Goal: Information Seeking & Learning: Check status

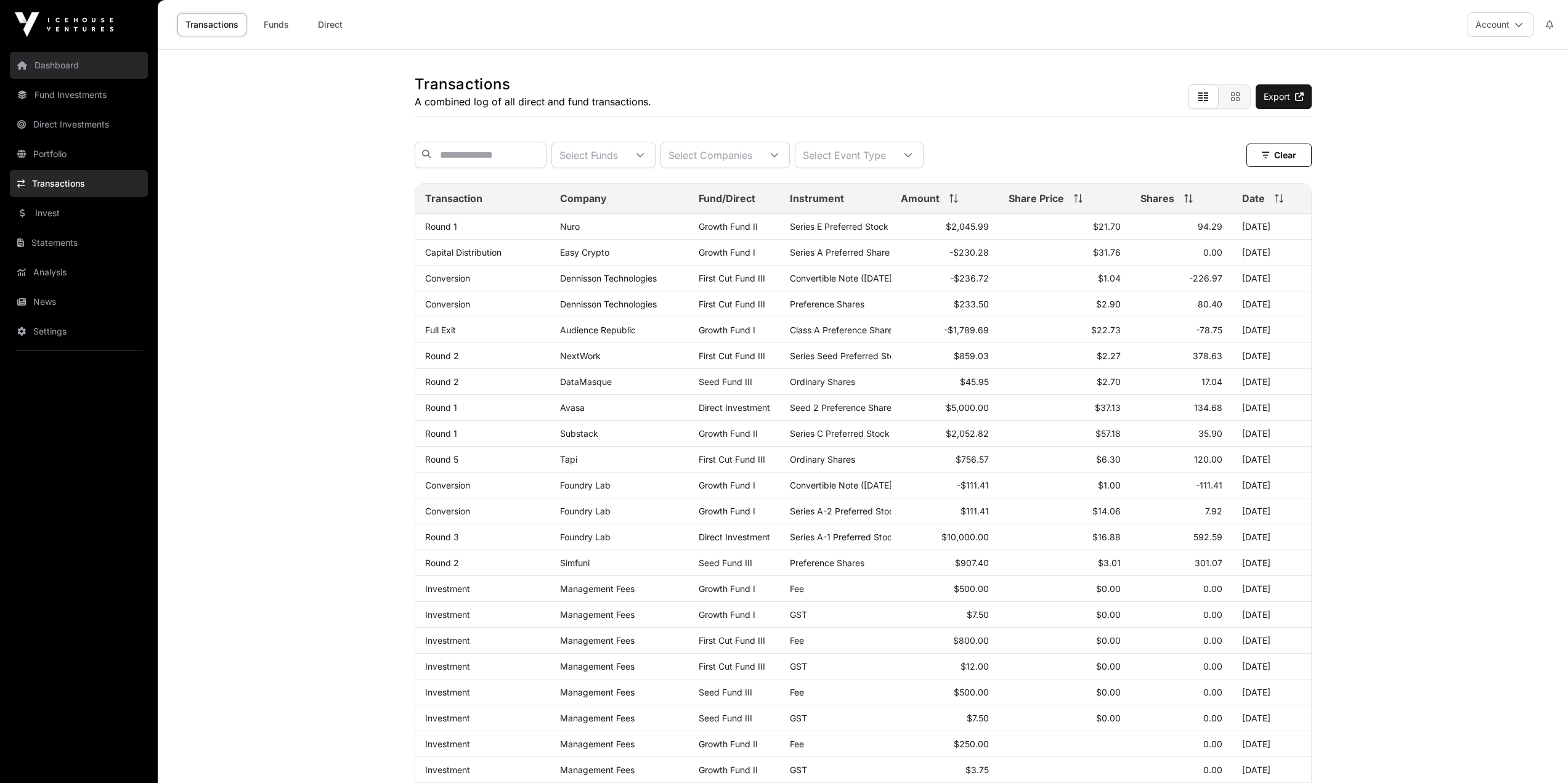
click at [24, 71] on link "Dashboard" at bounding box center [78, 66] width 138 height 27
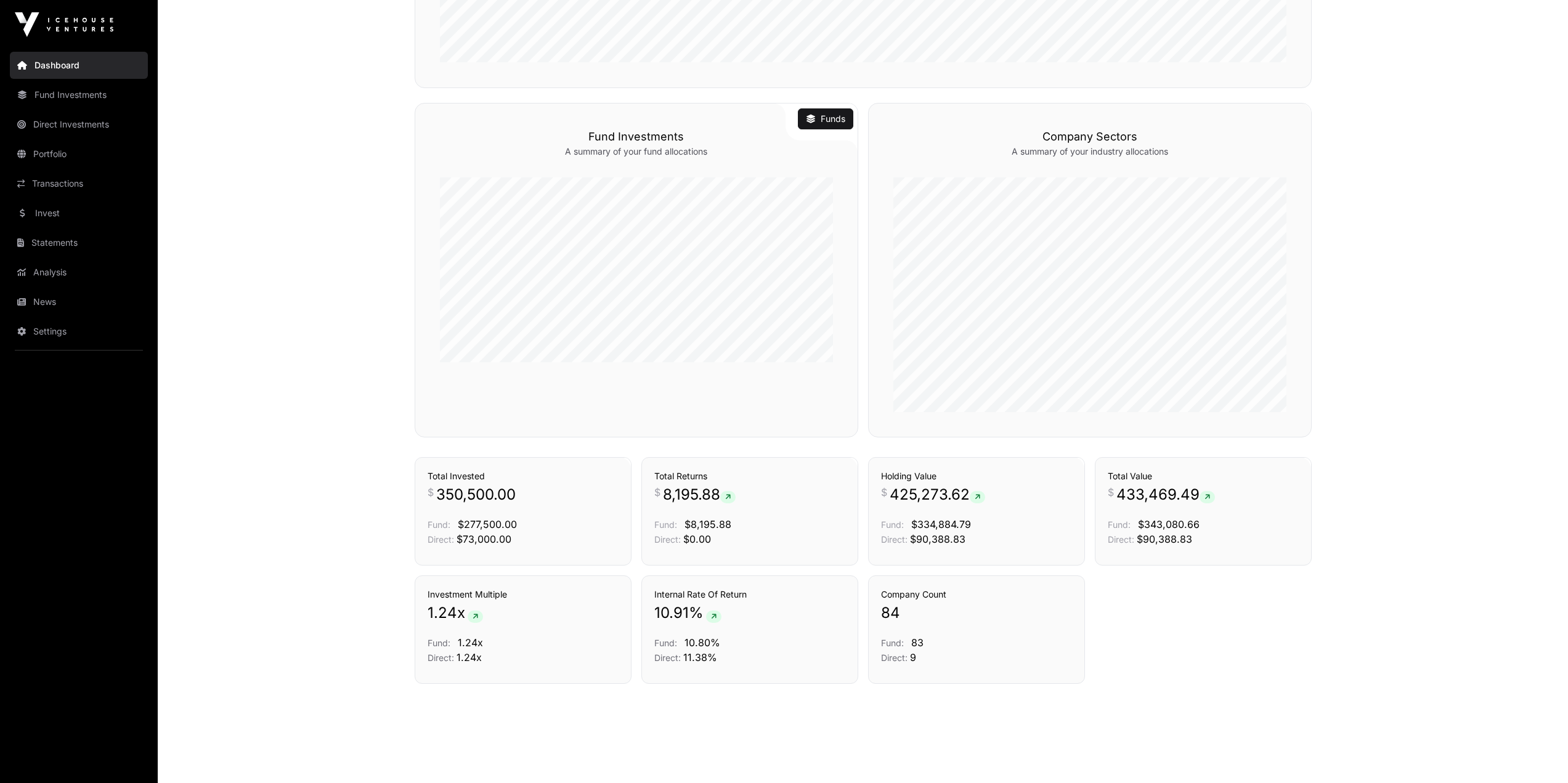
scroll to position [539, 0]
click at [806, 465] on link "Transactions" at bounding box center [820, 468] width 51 height 12
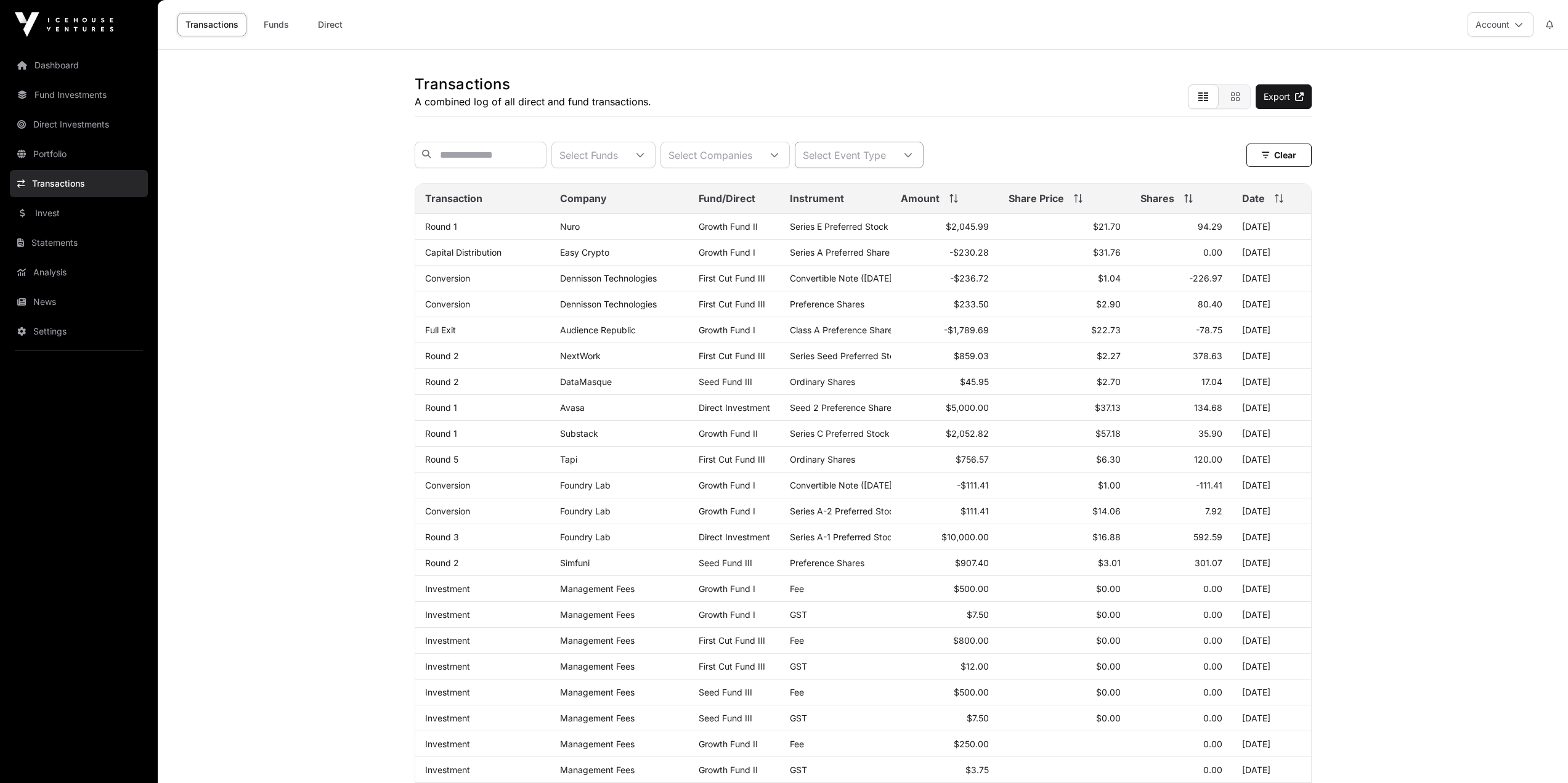
click at [923, 154] on div at bounding box center [908, 155] width 29 height 26
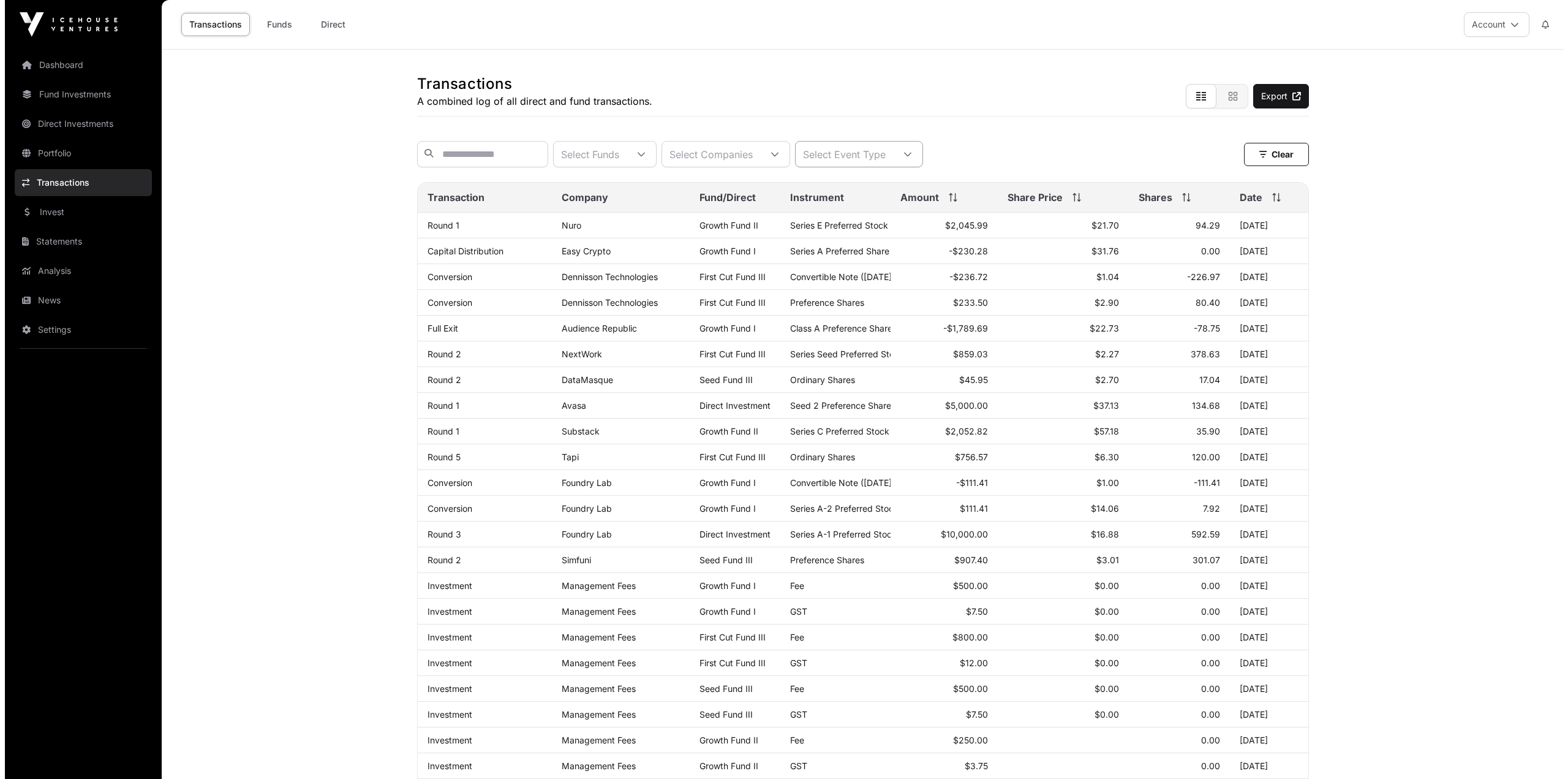
scroll to position [13, 8]
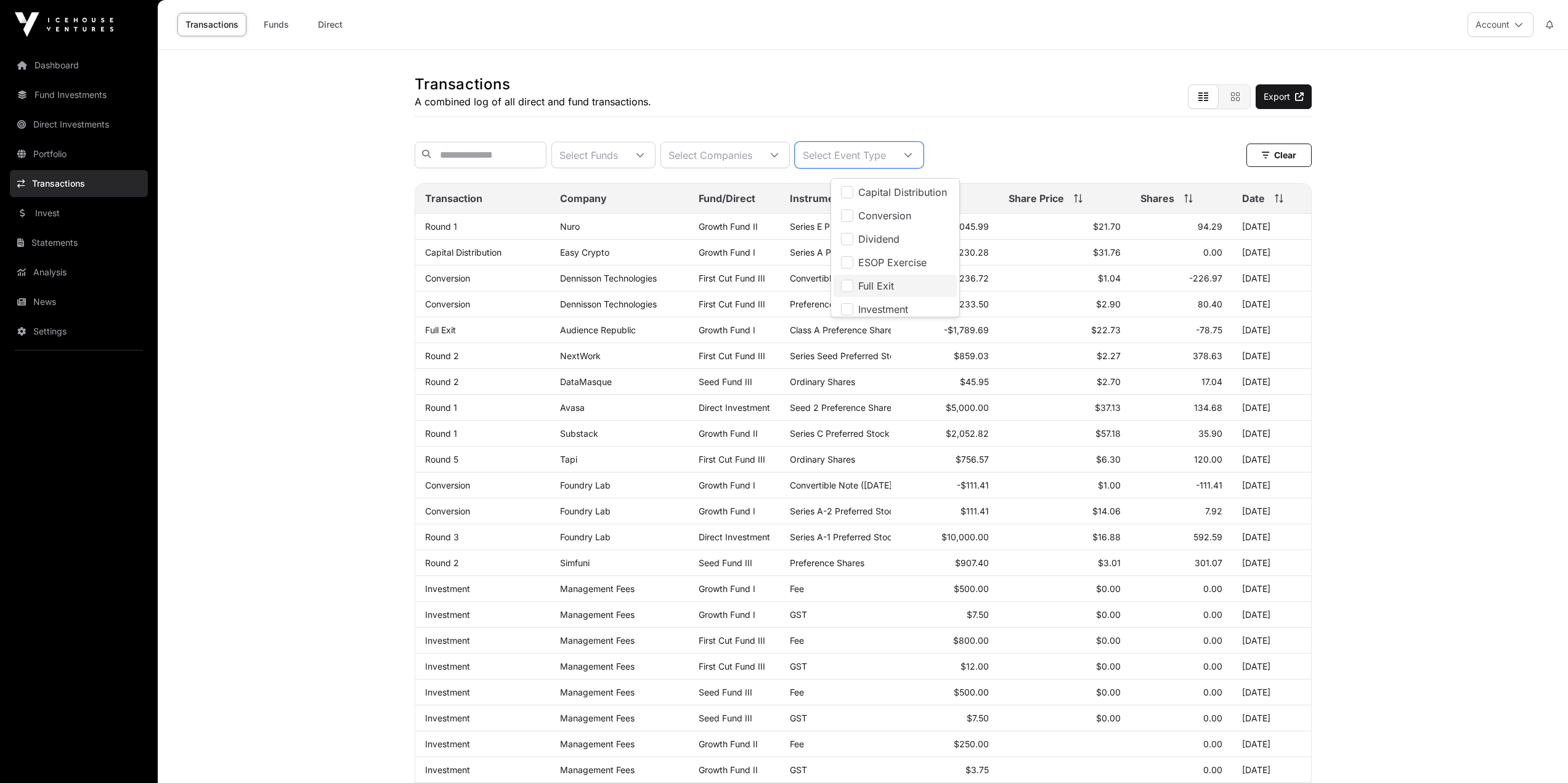
click at [875, 286] on span "Full Exit" at bounding box center [875, 286] width 36 height 10
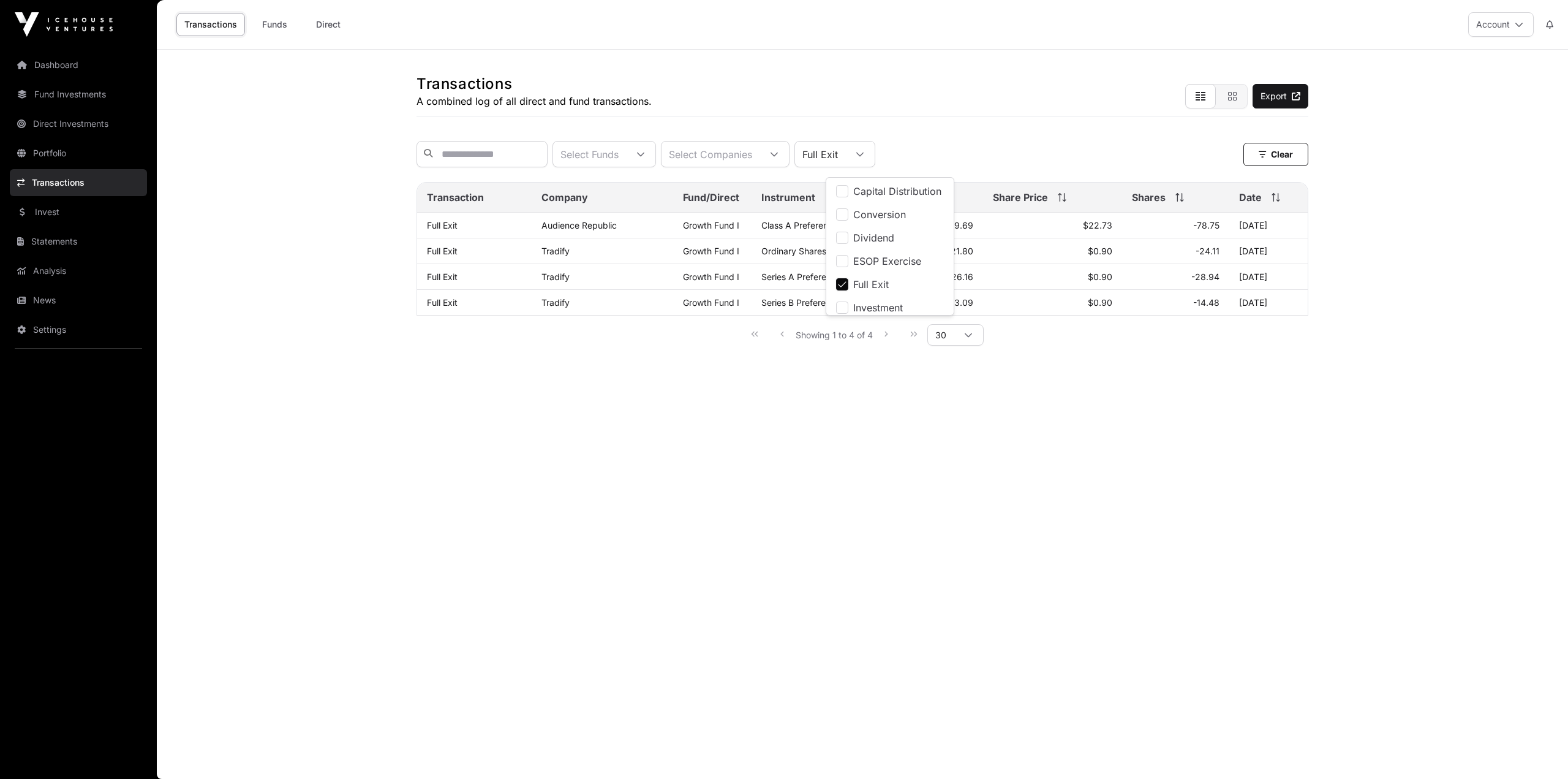
click at [318, 242] on main "Transactions A combined log of all direct and fund transactions. Export Select …" at bounding box center [862, 414] width 1411 height 729
click at [875, 149] on div at bounding box center [859, 154] width 29 height 25
click at [891, 246] on span "Partial Exit" at bounding box center [883, 246] width 49 height 10
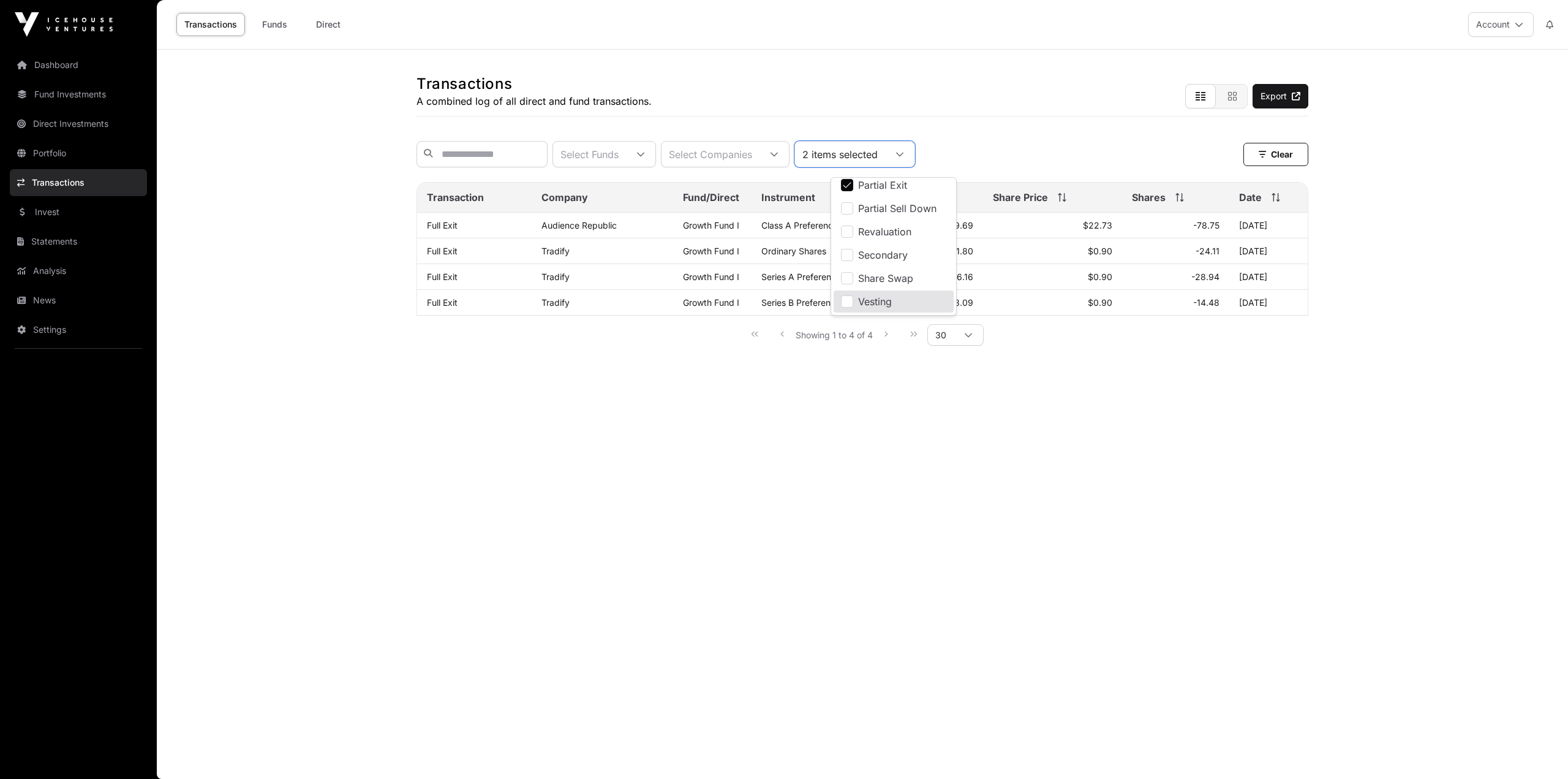
click at [896, 449] on main "Transactions A combined log of all direct and fund transactions. Export Select …" at bounding box center [862, 414] width 1411 height 729
click at [904, 159] on icon at bounding box center [899, 153] width 8 height 8
click at [936, 187] on span "Capital Distribution" at bounding box center [902, 191] width 88 height 10
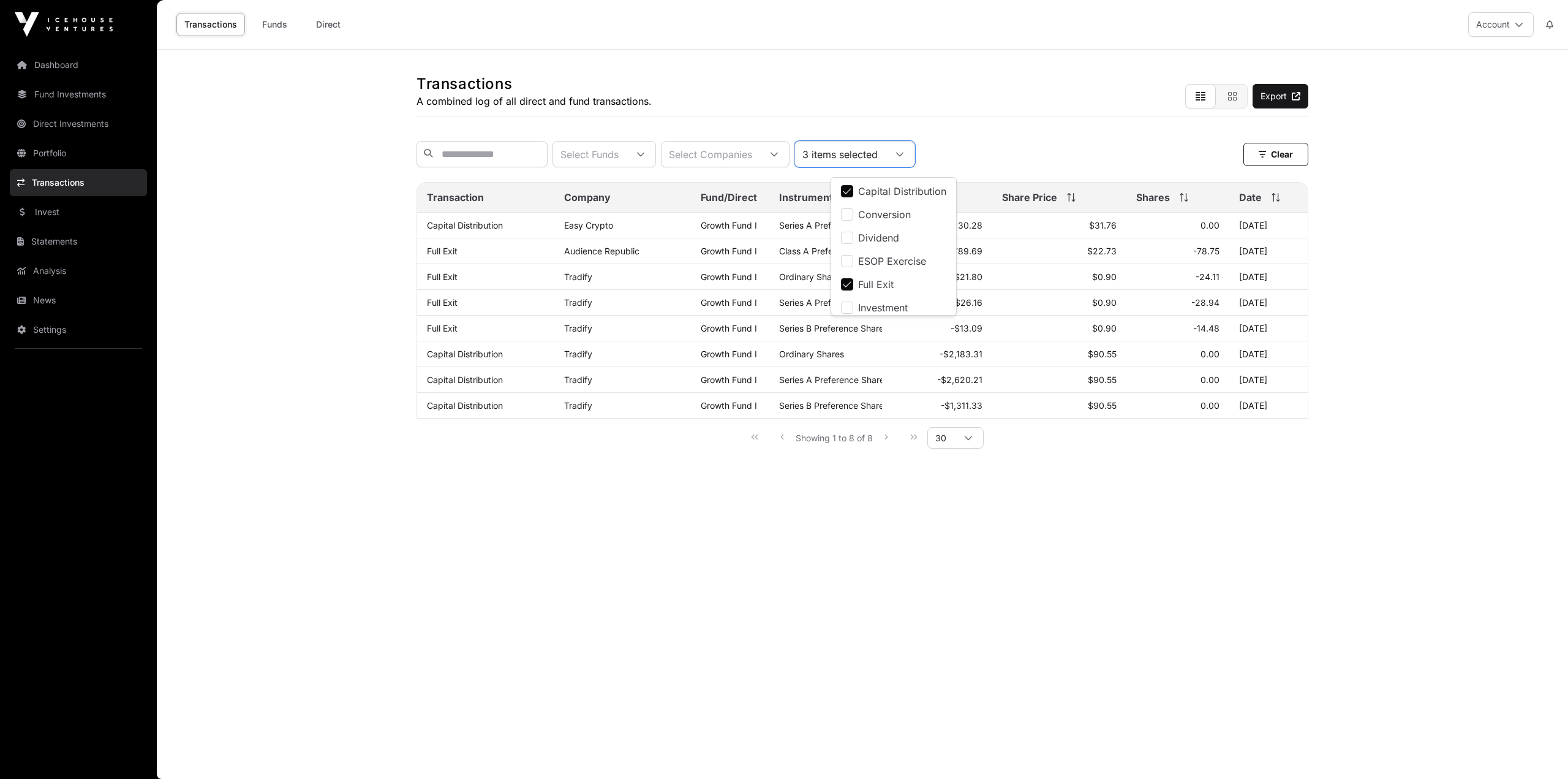
click at [622, 521] on main "Transactions A combined log of all direct and fund transactions. Export Select …" at bounding box center [862, 414] width 1411 height 729
click at [46, 55] on link "Dashboard" at bounding box center [78, 65] width 137 height 27
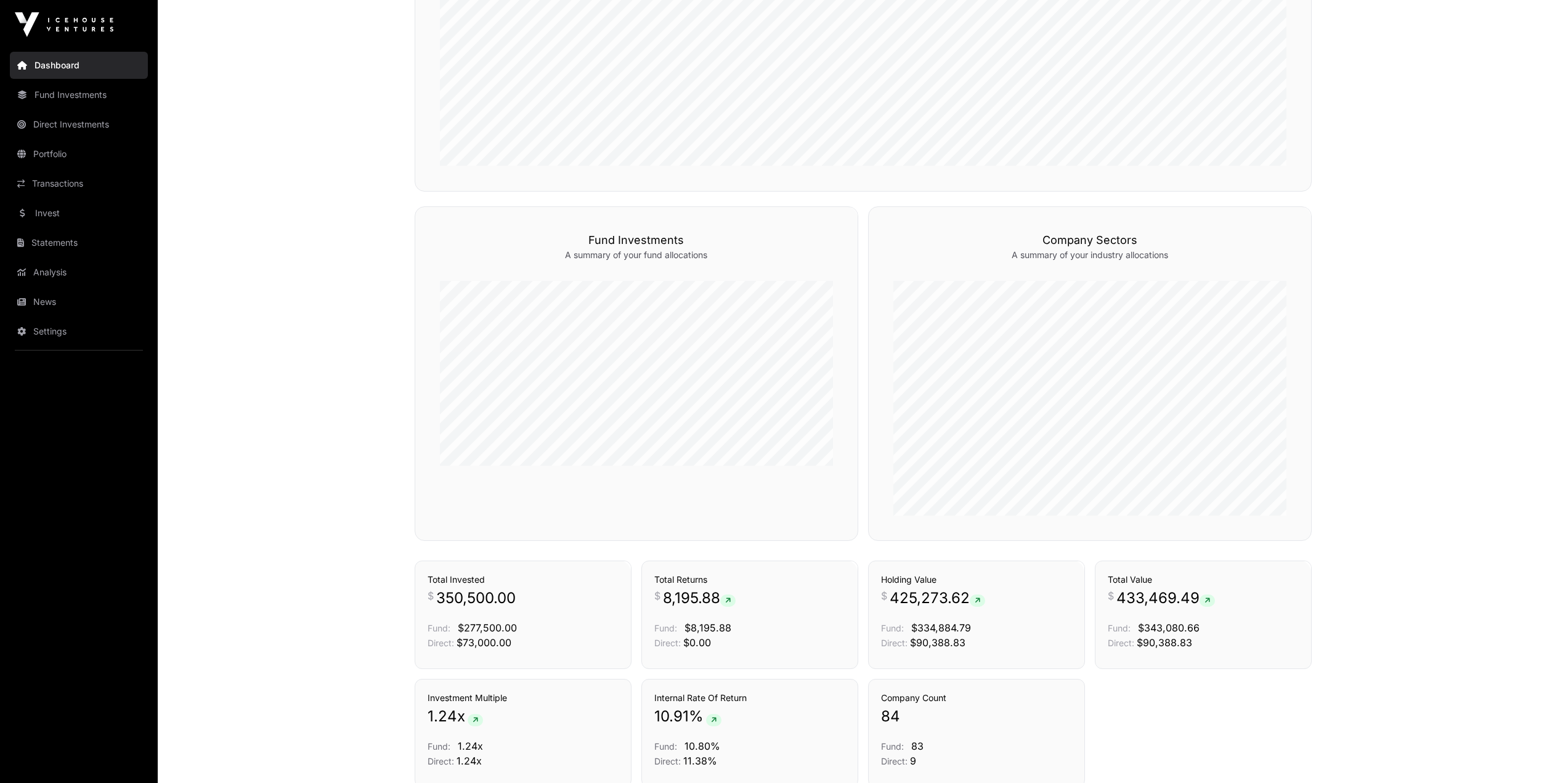
scroll to position [539, 0]
